Goal: Information Seeking & Learning: Learn about a topic

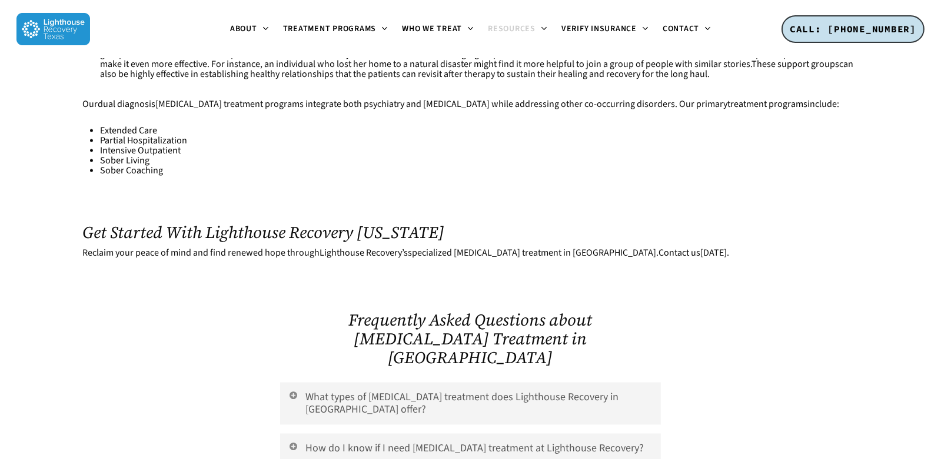
scroll to position [2412, 0]
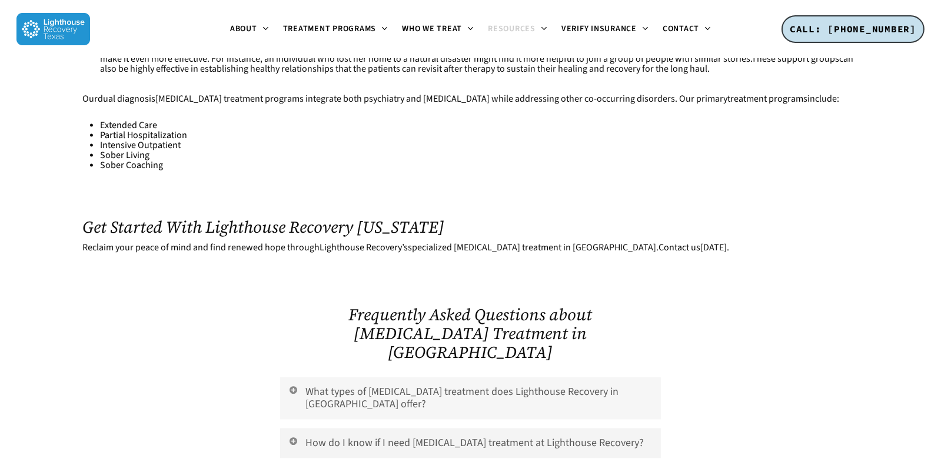
click at [603, 378] on link "What types of [MEDICAL_DATA] treatment does Lighthouse Recovery in [GEOGRAPHIC_…" at bounding box center [470, 399] width 380 height 42
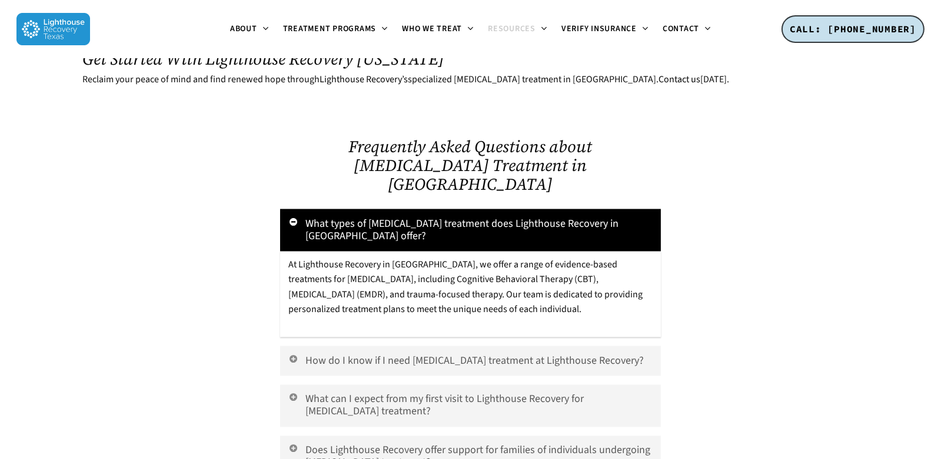
scroll to position [2588, 0]
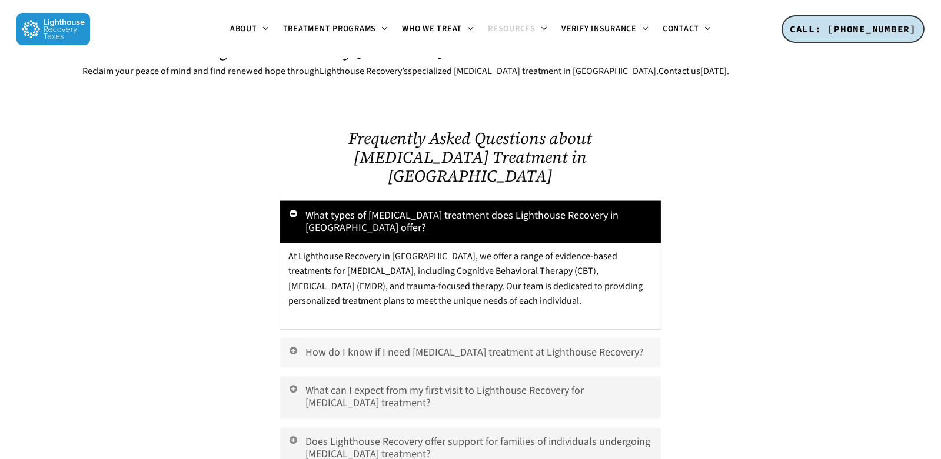
click at [369, 338] on link "How do I know if I need [MEDICAL_DATA] treatment at Lighthouse Recovery?" at bounding box center [470, 353] width 380 height 30
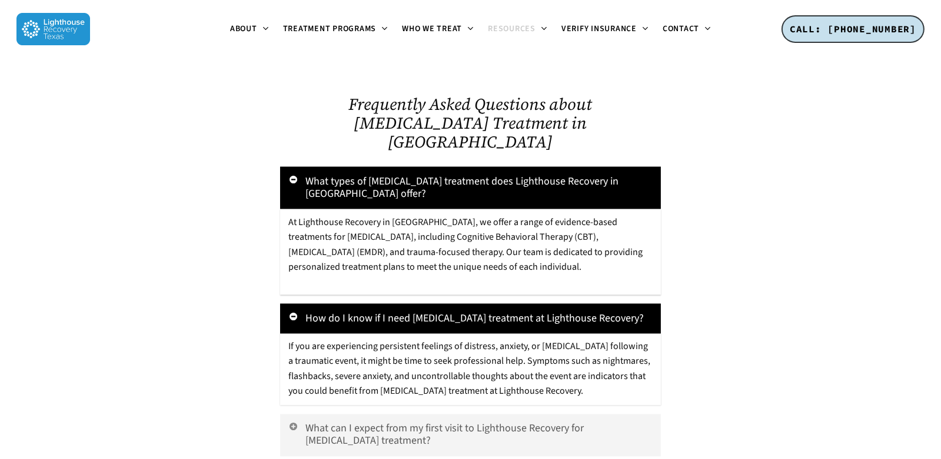
scroll to position [2647, 0]
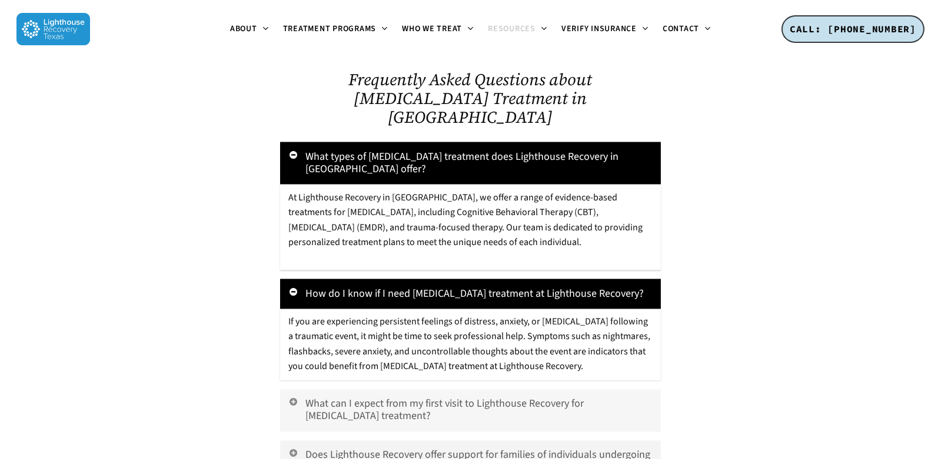
click at [562, 390] on link "What can I expect from my first visit to Lighthouse Recovery for [MEDICAL_DATA]…" at bounding box center [470, 411] width 380 height 42
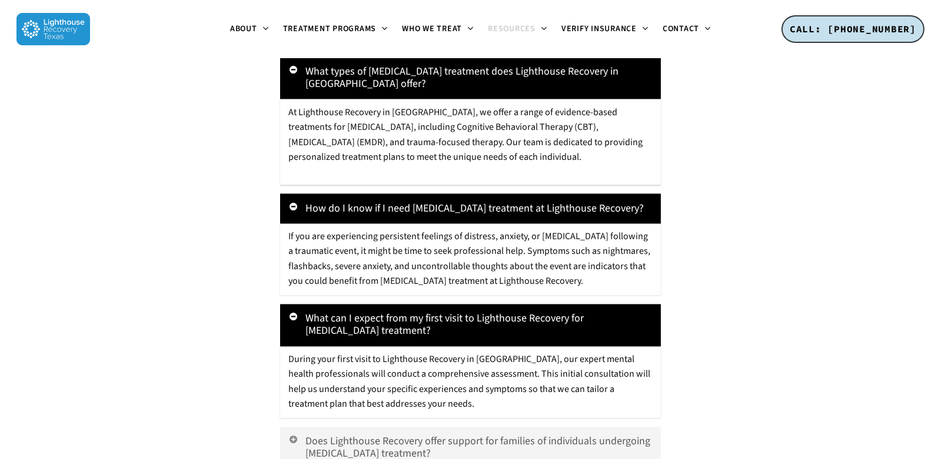
scroll to position [2764, 0]
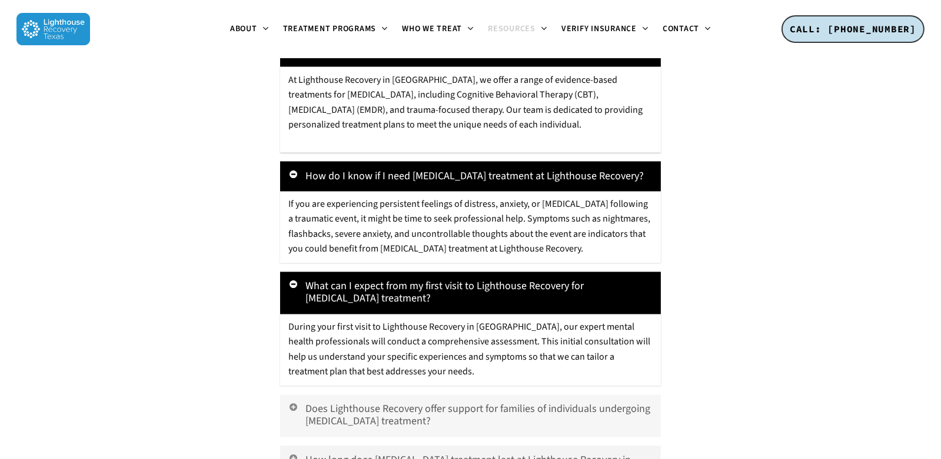
click at [494, 395] on link "Does Lighthouse Recovery offer support for families of individuals undergoing […" at bounding box center [470, 416] width 380 height 42
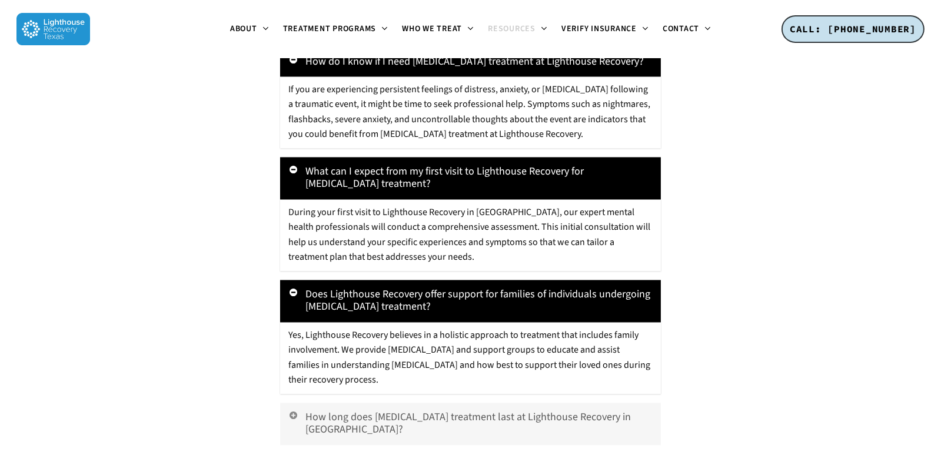
scroll to position [2882, 0]
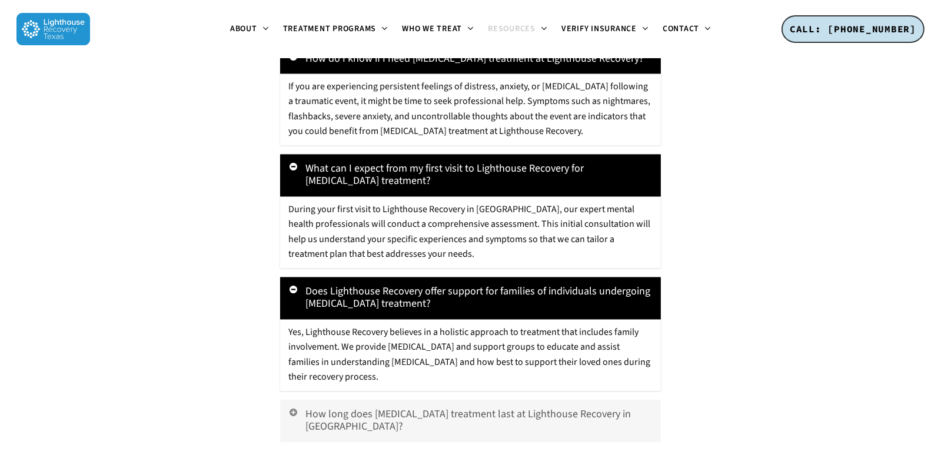
click at [498, 401] on link "How long does [MEDICAL_DATA] treatment last at Lighthouse Recovery in [GEOGRAPH…" at bounding box center [470, 422] width 380 height 42
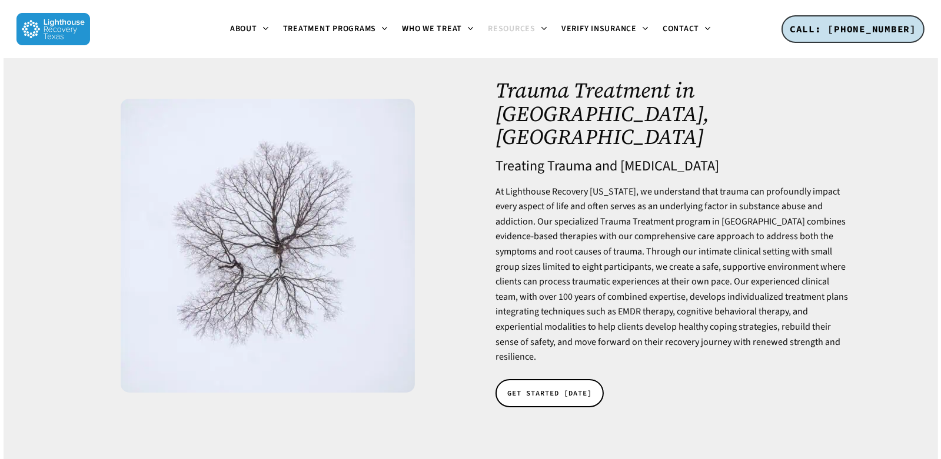
scroll to position [0, 0]
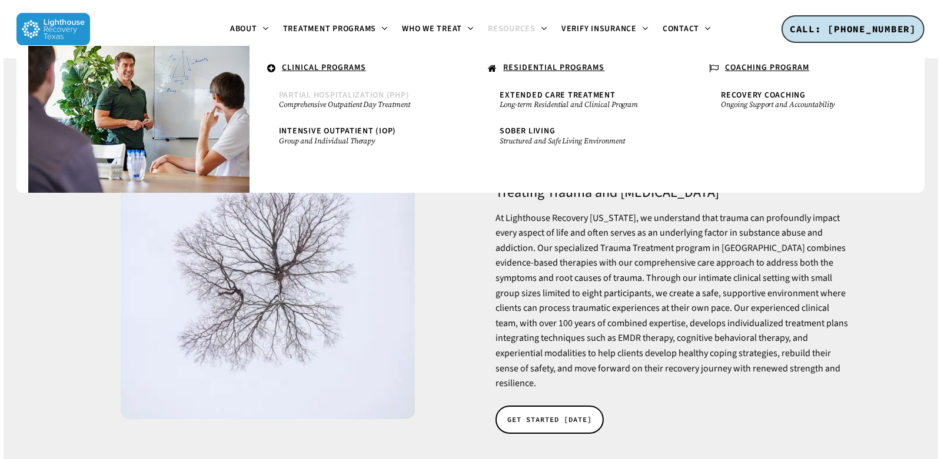
click at [329, 95] on span "Partial Hospitalization (PHP)" at bounding box center [344, 95] width 131 height 12
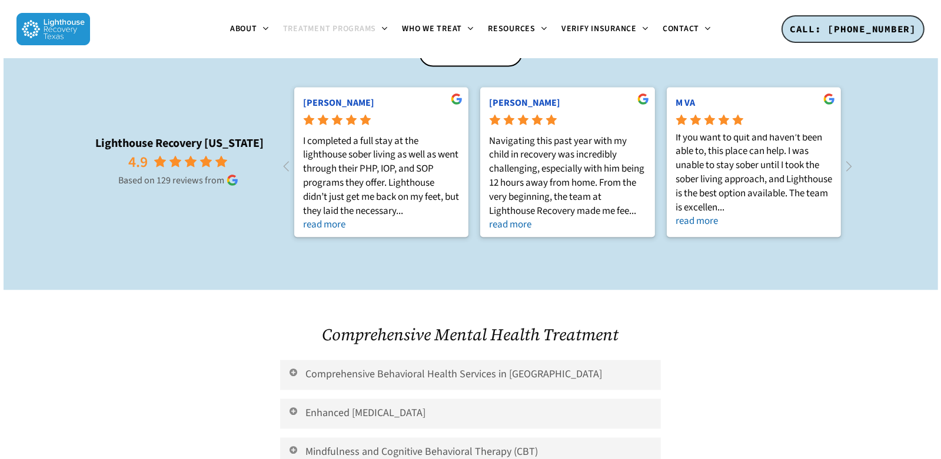
scroll to position [2647, 0]
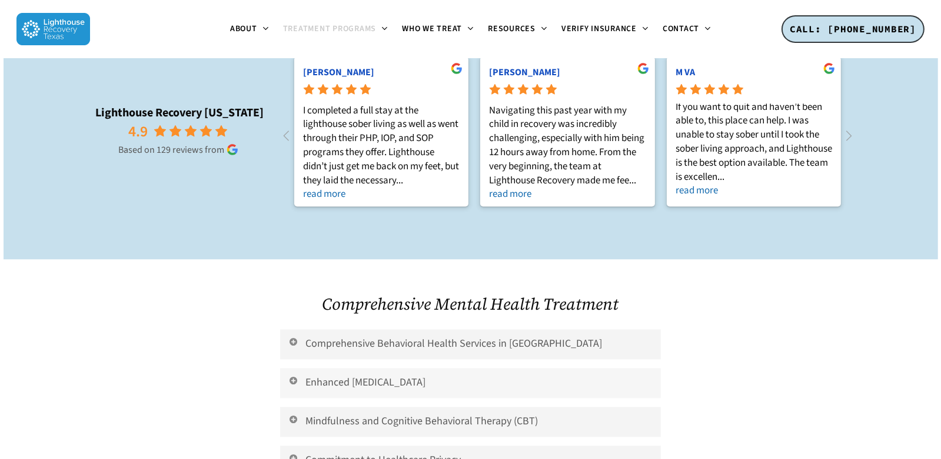
click at [312, 369] on link "Enhanced Medication Management" at bounding box center [470, 384] width 380 height 30
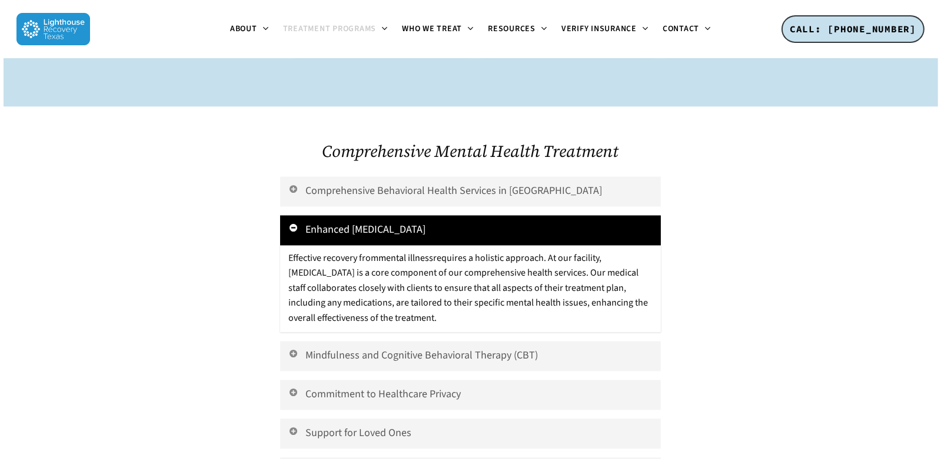
scroll to position [2823, 0]
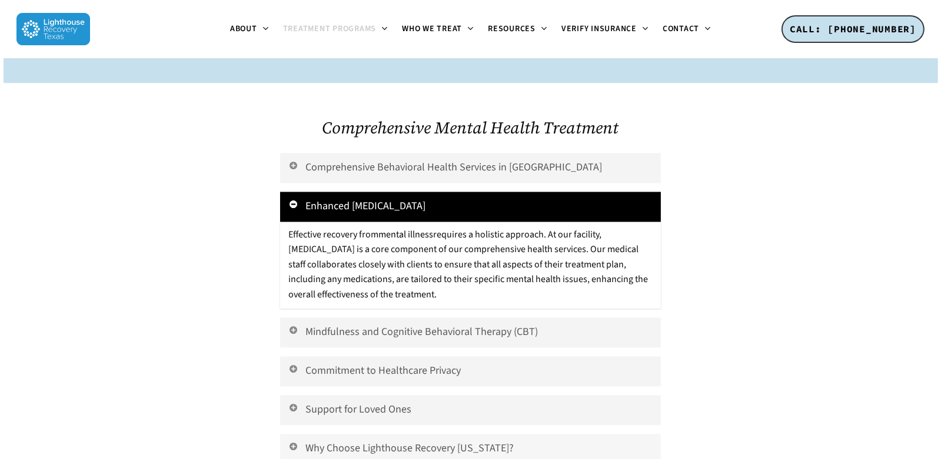
click at [303, 435] on link "Why Choose Lighthouse Recovery Texas?" at bounding box center [470, 450] width 380 height 30
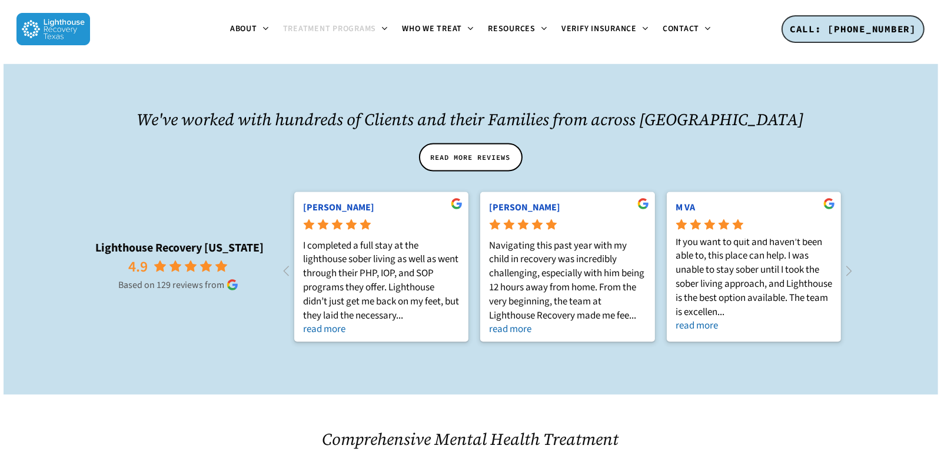
scroll to position [2470, 0]
